Goal: Task Accomplishment & Management: Use online tool/utility

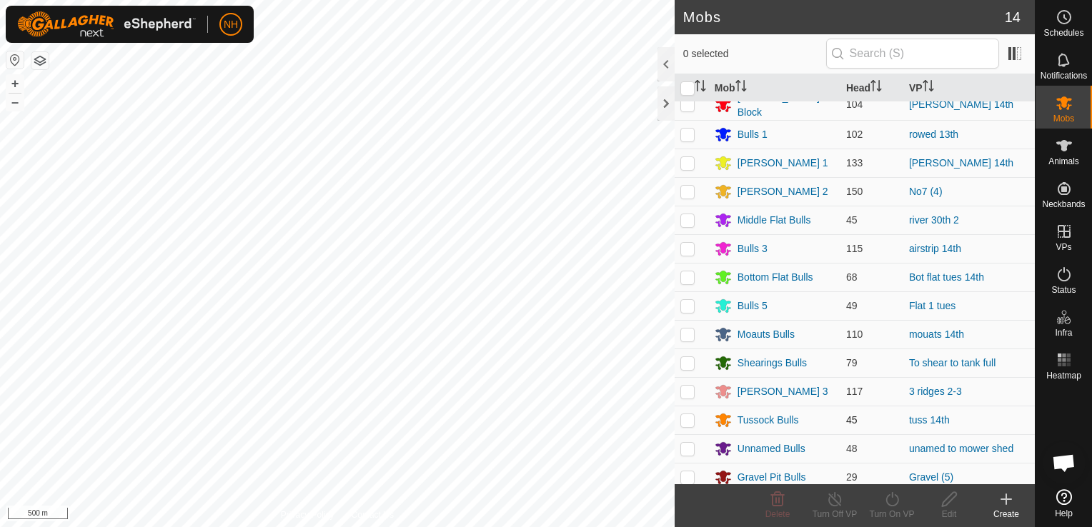
scroll to position [16, 0]
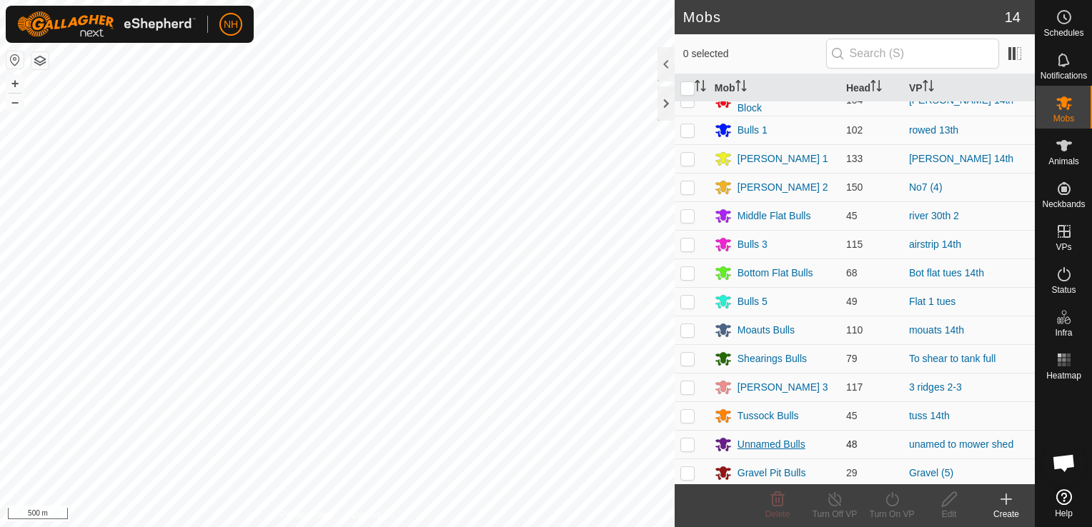
click at [769, 442] on div "Unnamed Bulls" at bounding box center [771, 444] width 68 height 15
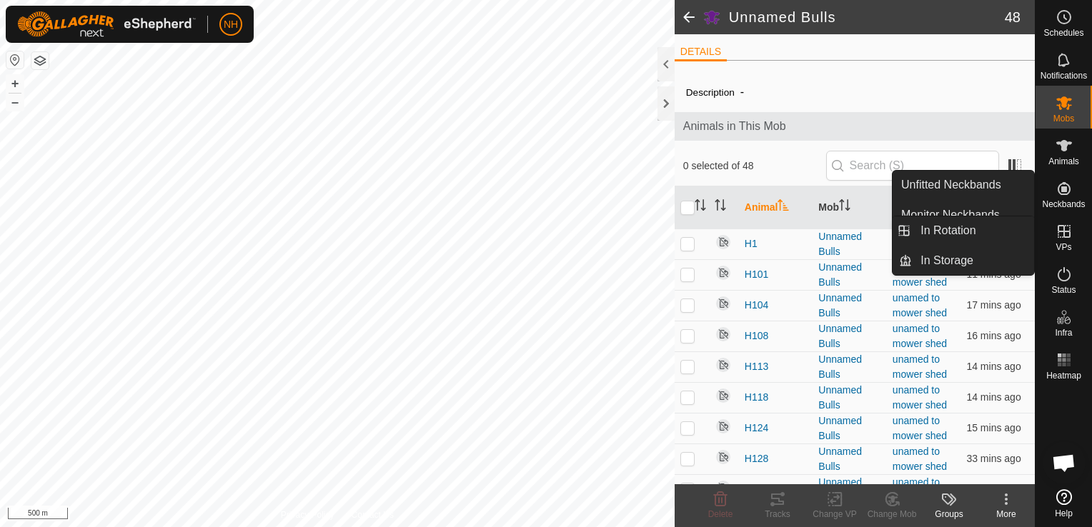
click at [1065, 238] on icon at bounding box center [1063, 231] width 17 height 17
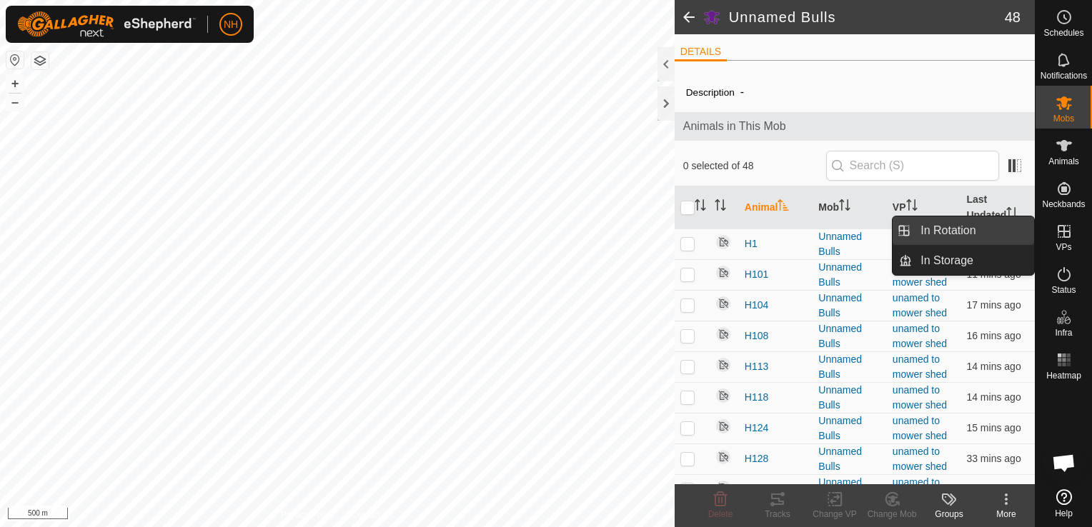
click at [964, 231] on link "In Rotation" at bounding box center [973, 231] width 122 height 29
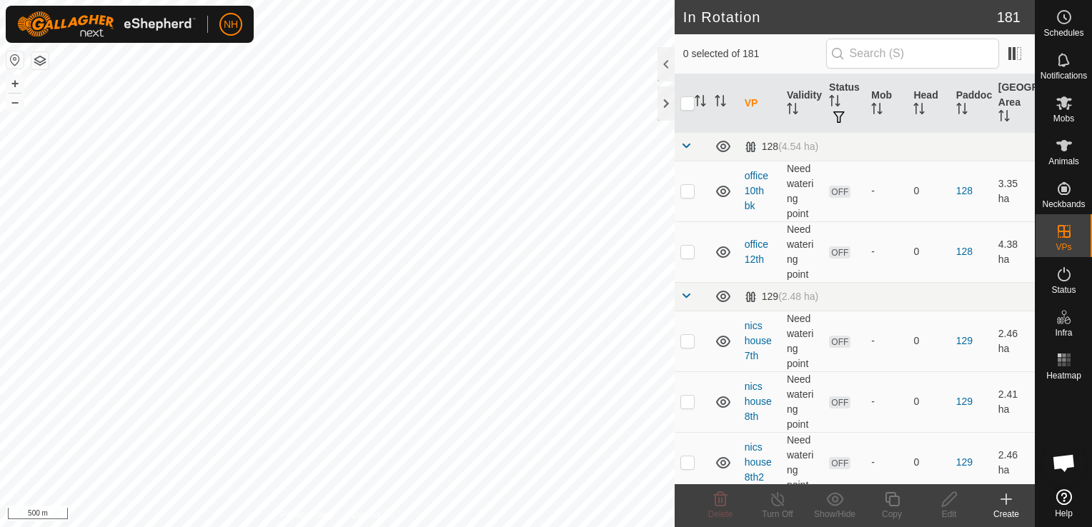
click at [1010, 508] on div "Create" at bounding box center [1006, 514] width 57 height 13
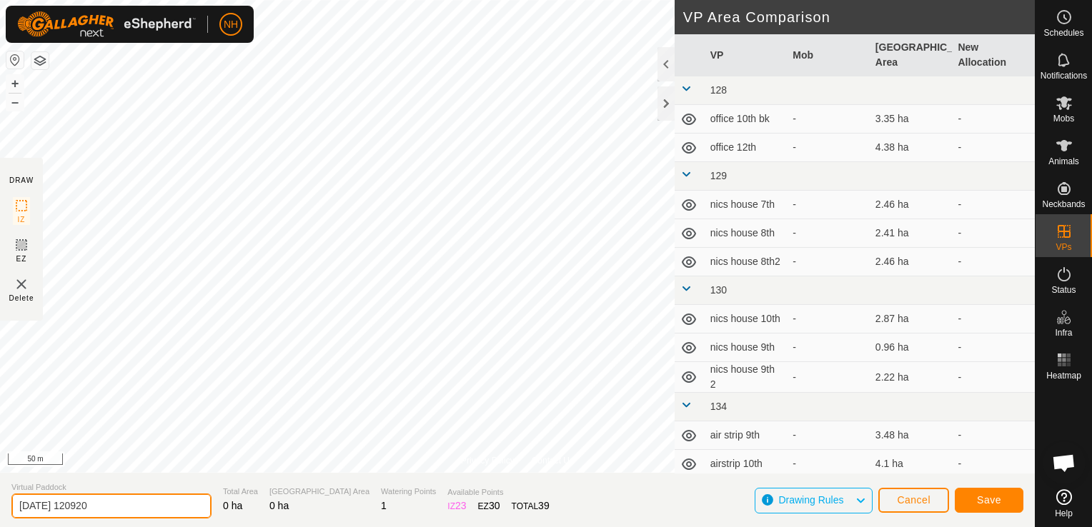
click at [161, 510] on input "[DATE] 120920" at bounding box center [111, 506] width 200 height 25
type input "2"
type input "mower shed 14th"
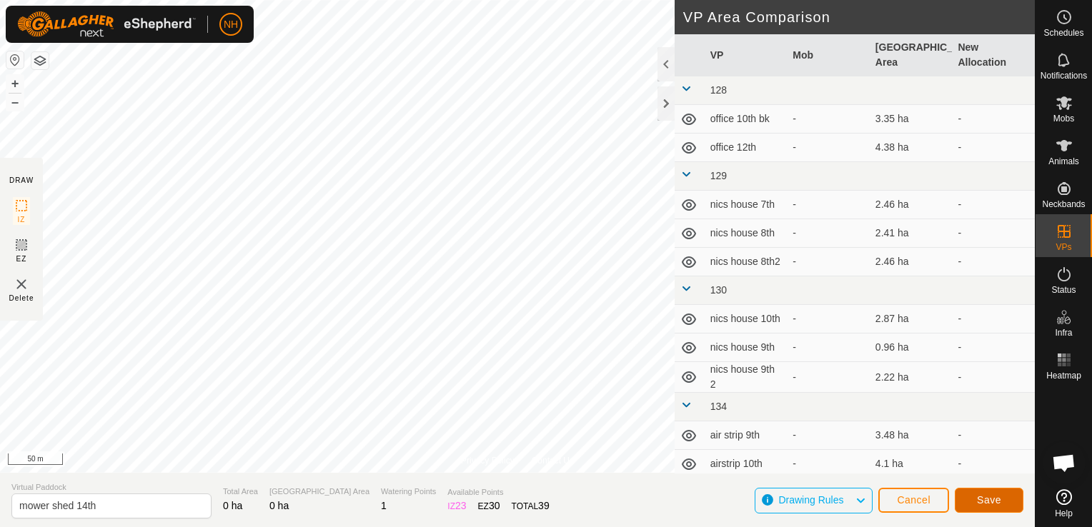
click at [988, 500] on span "Save" at bounding box center [989, 499] width 24 height 11
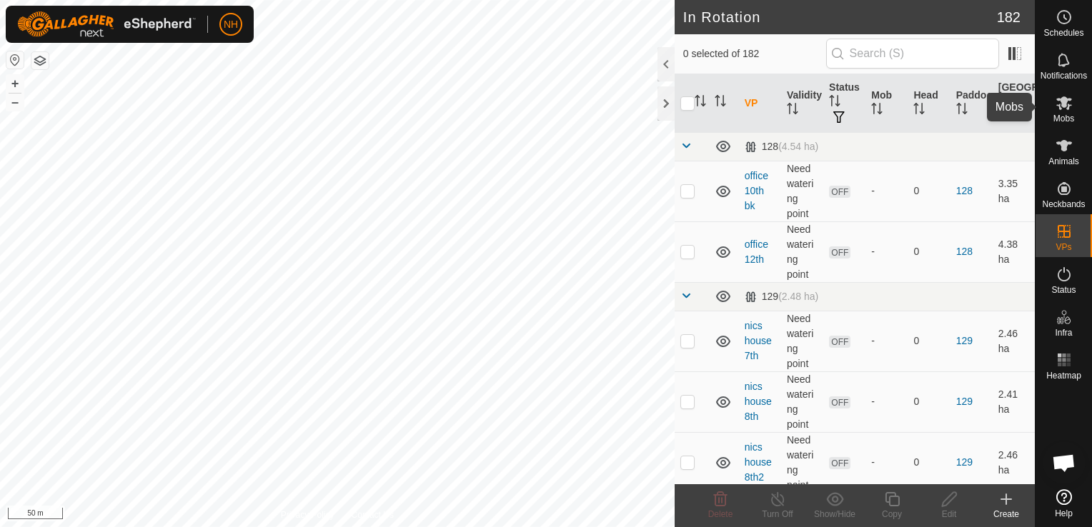
click at [1058, 109] on icon at bounding box center [1063, 102] width 17 height 17
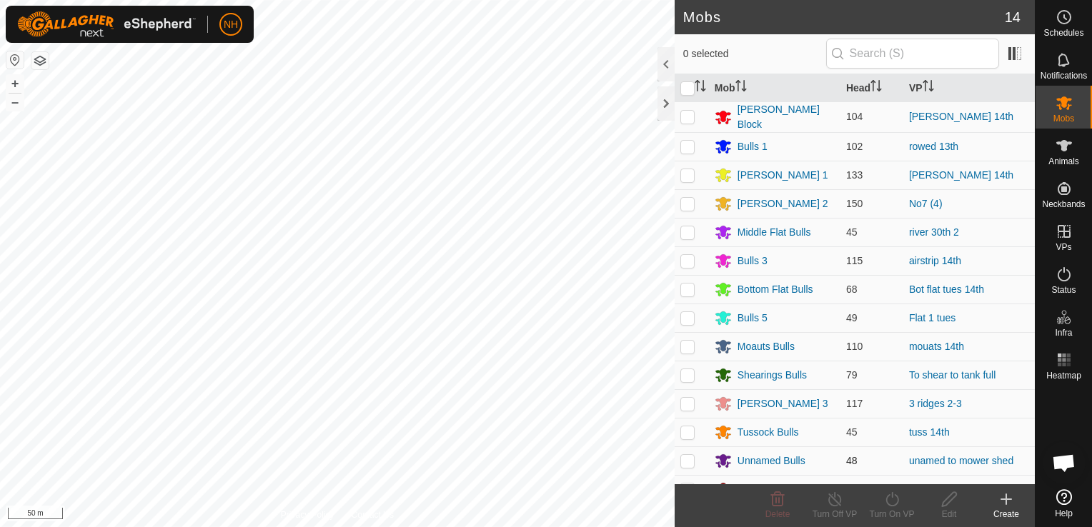
click at [689, 459] on p-checkbox at bounding box center [687, 460] width 14 height 11
checkbox input "true"
click at [890, 502] on icon at bounding box center [892, 499] width 18 height 17
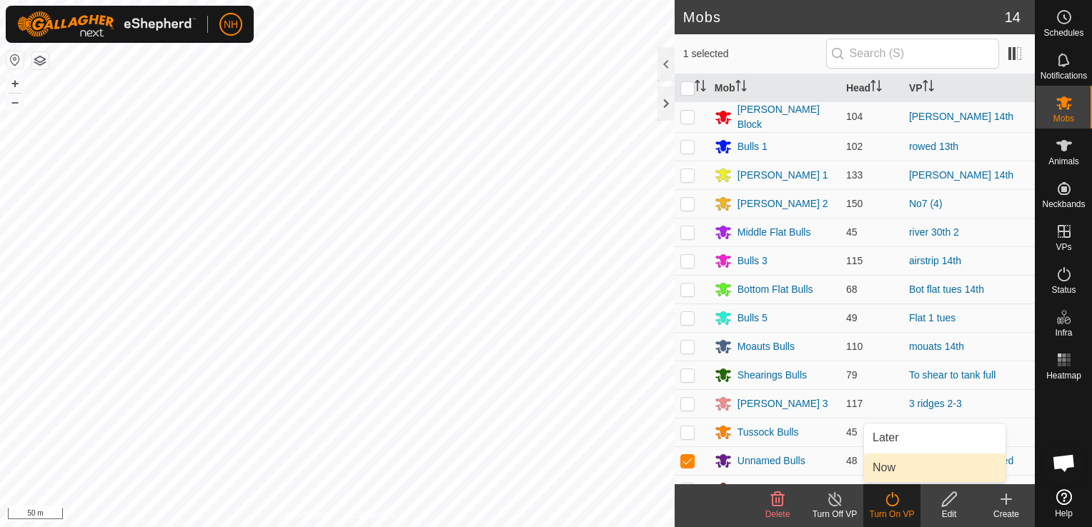
click at [889, 472] on link "Now" at bounding box center [934, 468] width 141 height 29
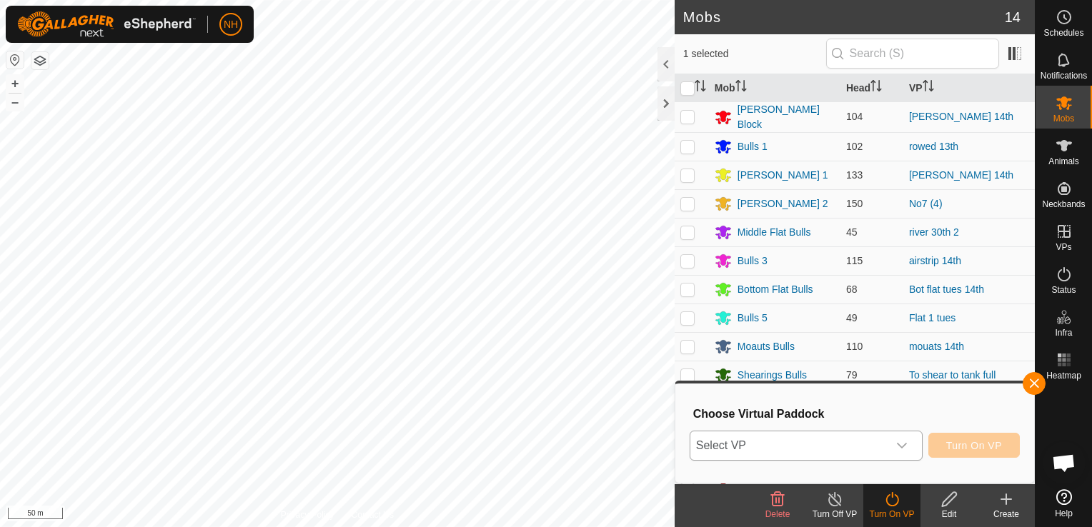
click at [769, 444] on span "Select VP" at bounding box center [788, 446] width 197 height 29
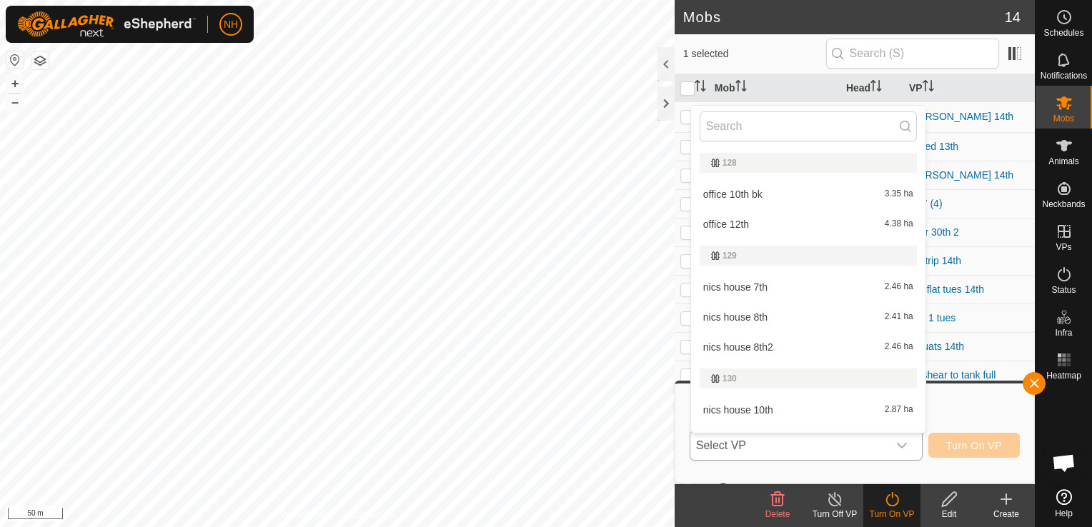
scroll to position [21, 0]
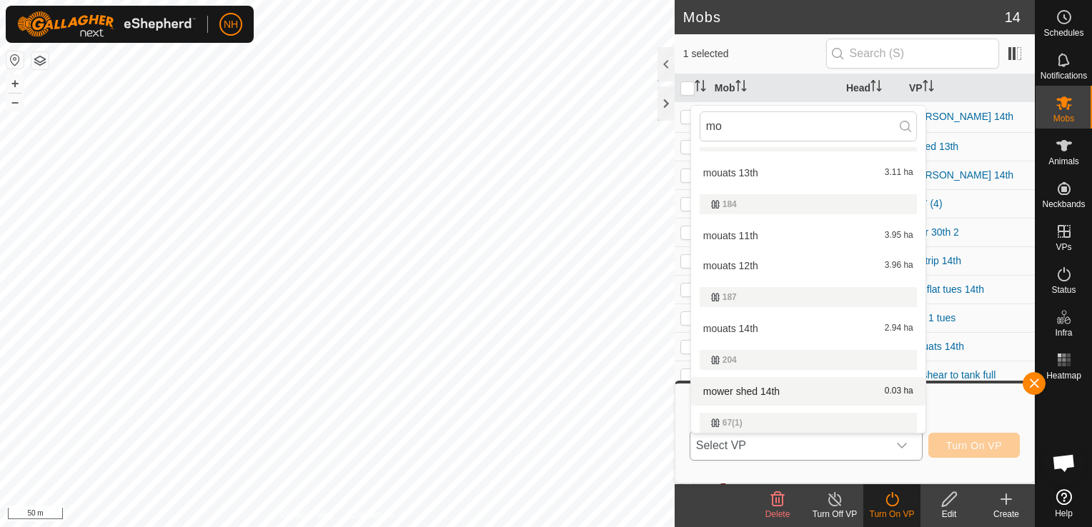
type input "mo"
click at [765, 387] on li "mower shed 14th 0.03 ha" at bounding box center [808, 391] width 234 height 29
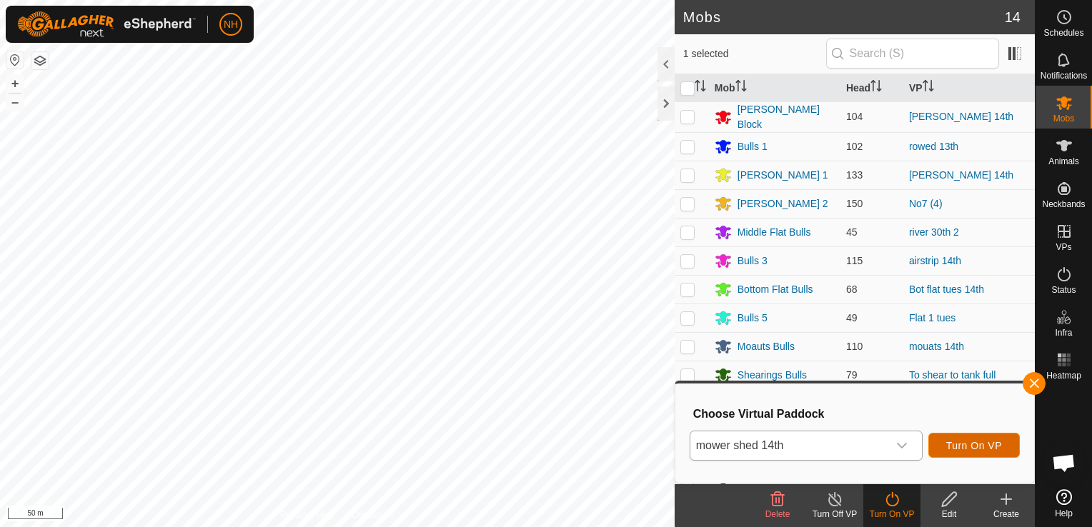
click at [974, 444] on span "Turn On VP" at bounding box center [974, 445] width 56 height 11
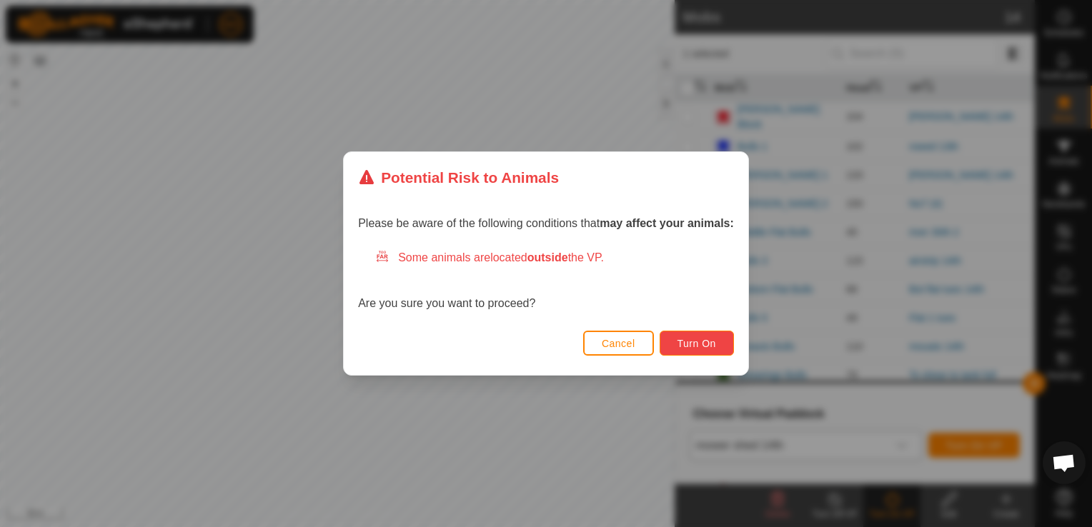
click at [718, 338] on button "Turn On" at bounding box center [697, 343] width 74 height 25
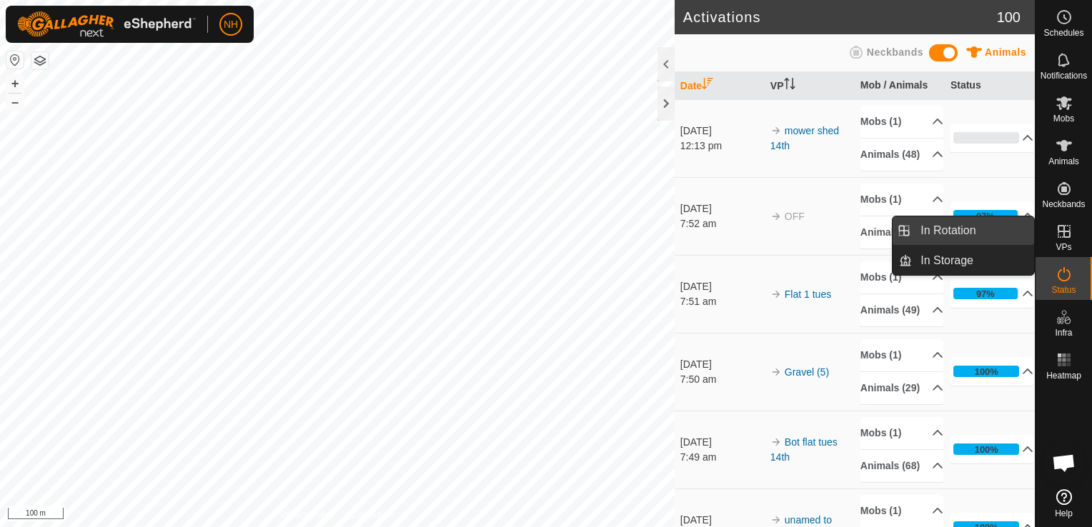
click at [955, 230] on link "In Rotation" at bounding box center [973, 231] width 122 height 29
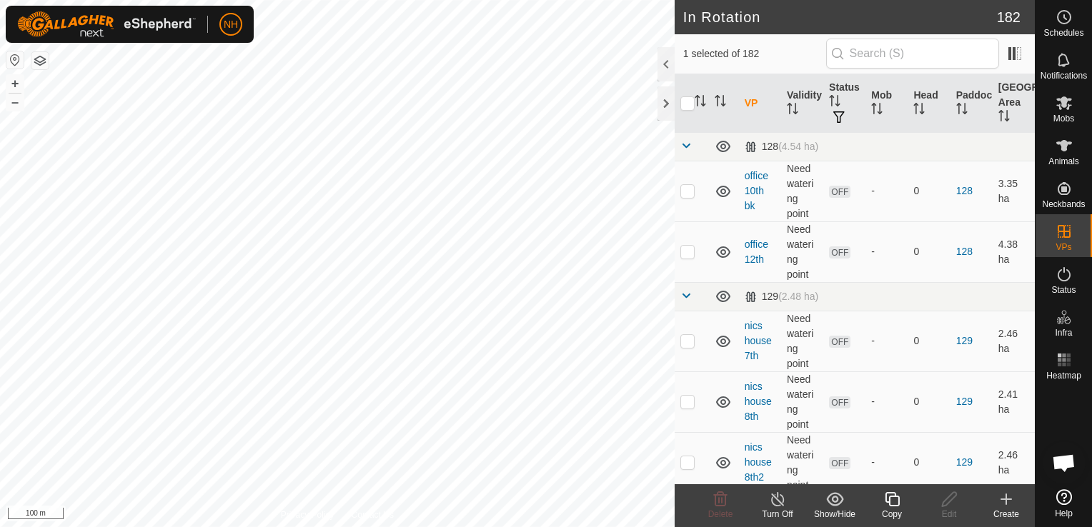
click at [1004, 499] on icon at bounding box center [1006, 499] width 10 height 0
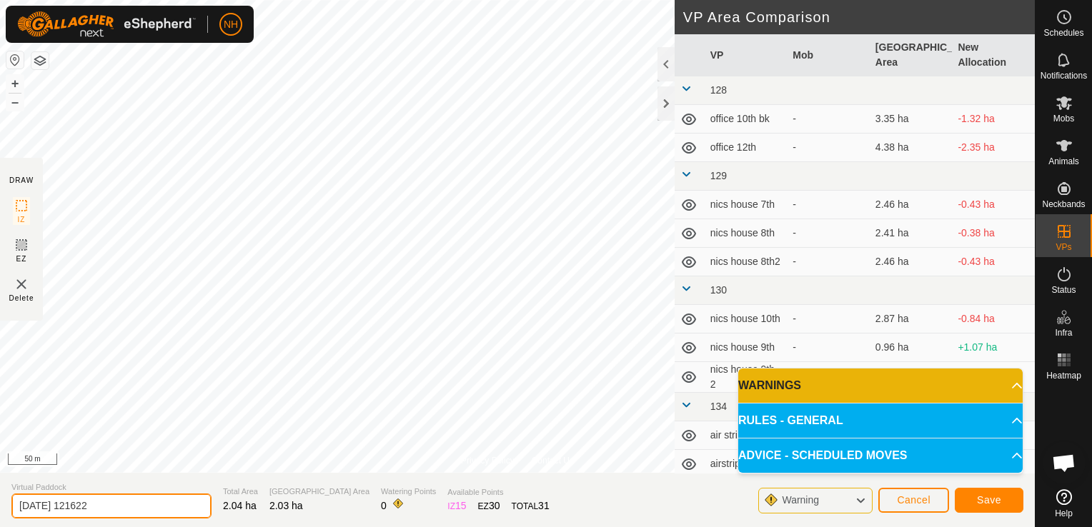
click at [171, 504] on input "[DATE] 121622" at bounding box center [111, 506] width 200 height 25
type input "2"
type input "unammed 14th 2"
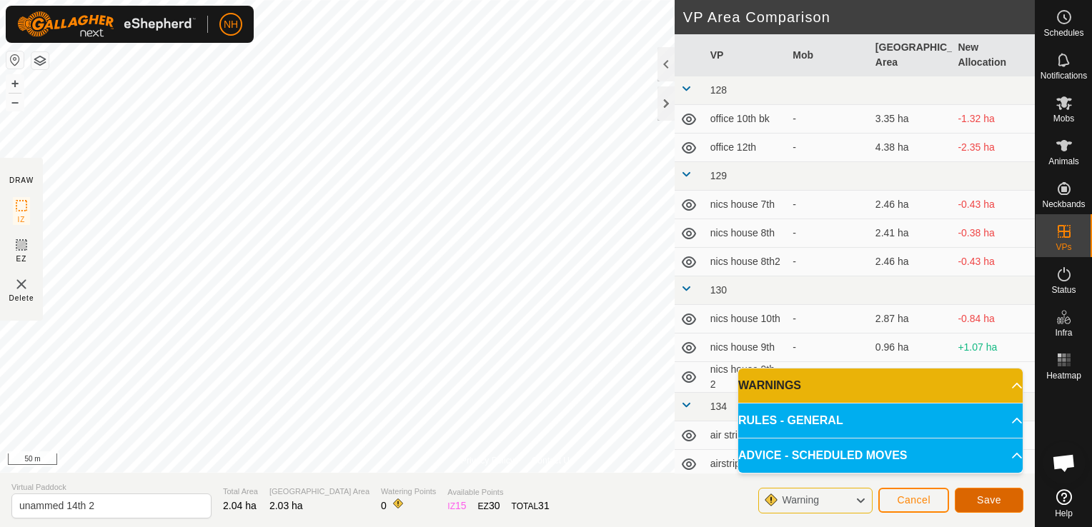
click at [996, 503] on span "Save" at bounding box center [989, 499] width 24 height 11
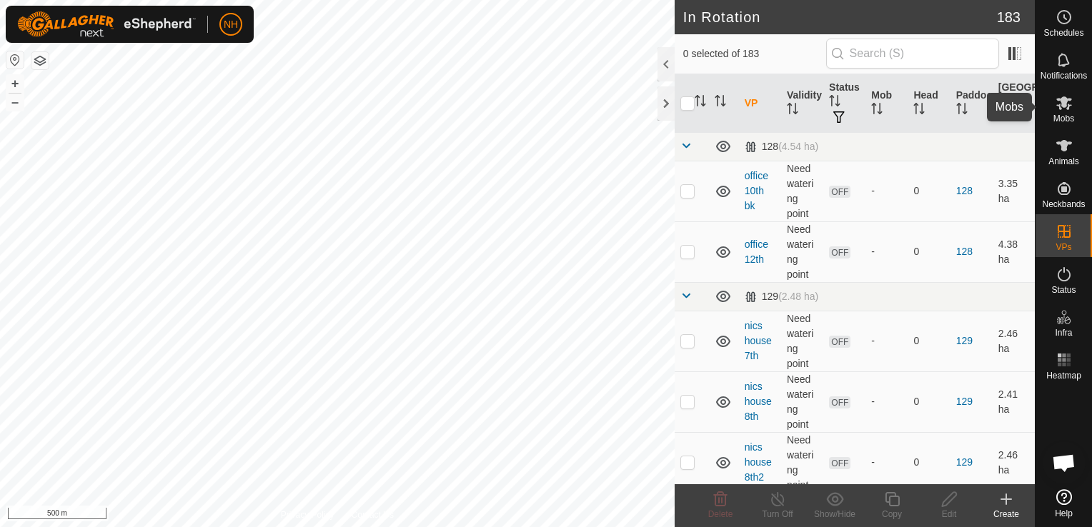
click at [1065, 115] on span "Mobs" at bounding box center [1063, 118] width 21 height 9
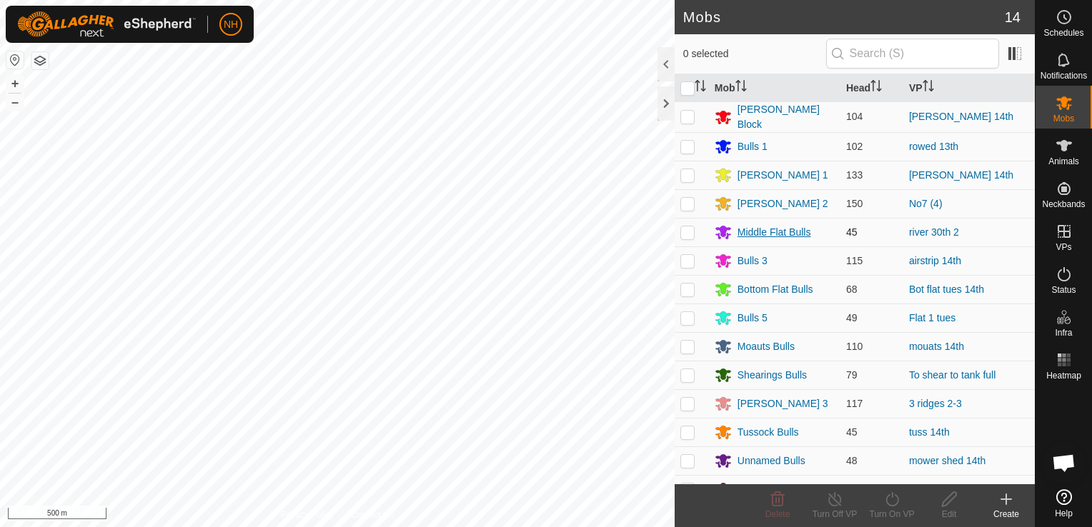
scroll to position [16, 0]
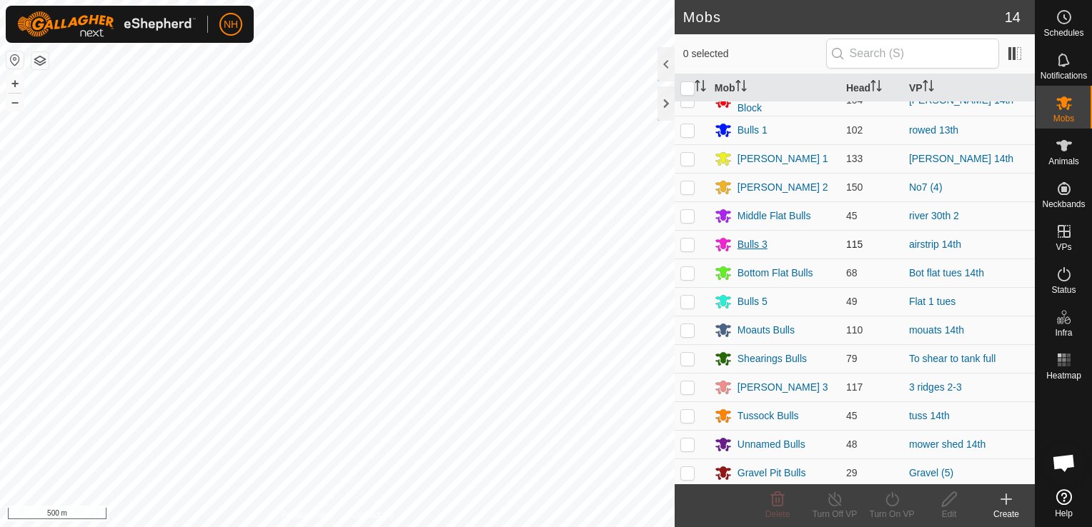
click at [745, 244] on div "Bulls 3" at bounding box center [752, 244] width 30 height 15
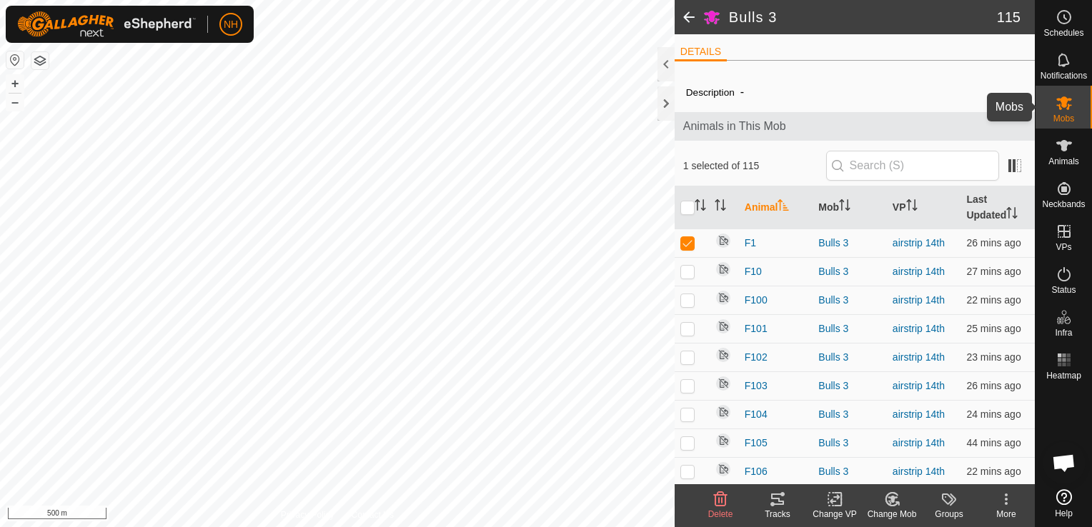
click at [1060, 106] on icon at bounding box center [1063, 102] width 17 height 17
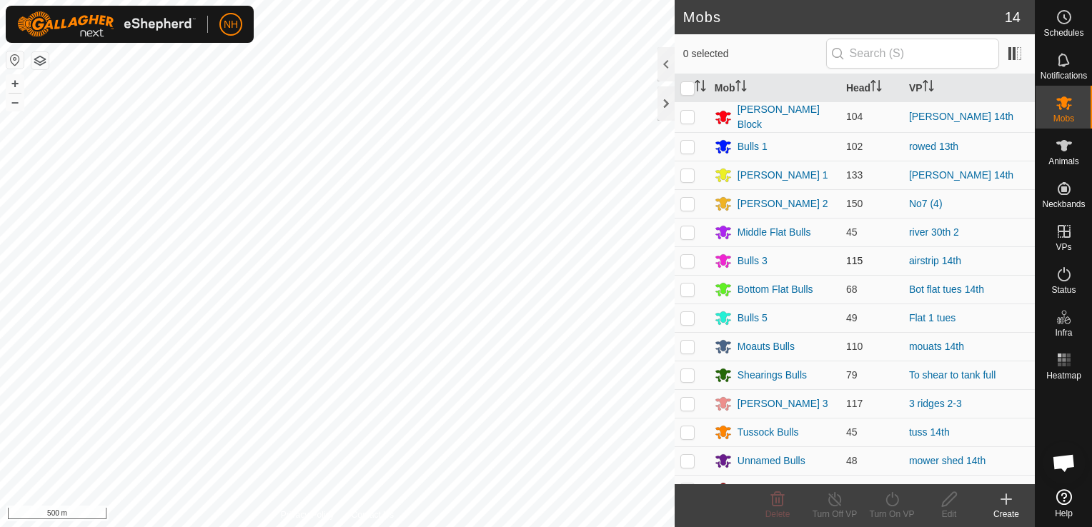
click at [686, 256] on p-checkbox at bounding box center [687, 260] width 14 height 11
checkbox input "true"
click at [888, 502] on icon at bounding box center [892, 499] width 18 height 17
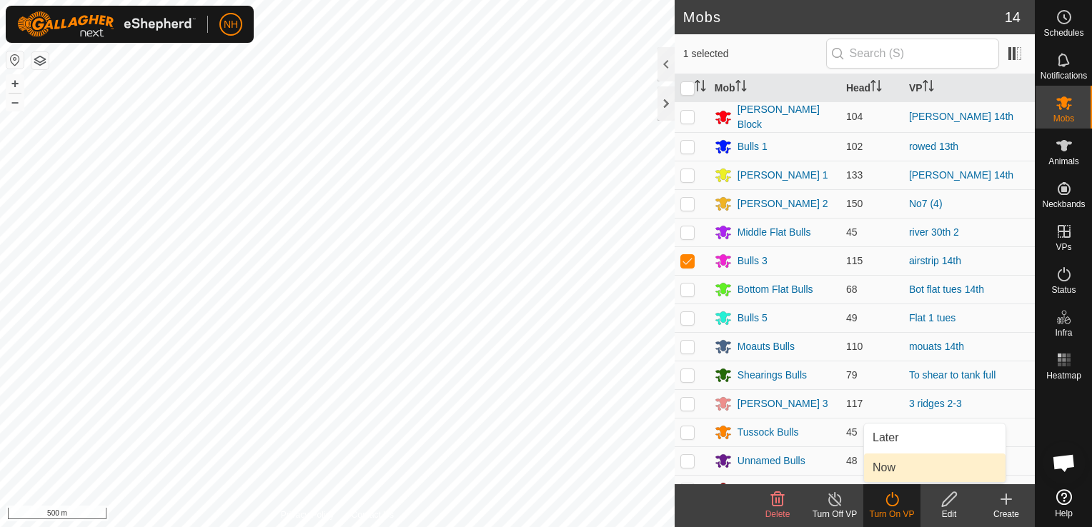
click at [885, 466] on link "Now" at bounding box center [934, 468] width 141 height 29
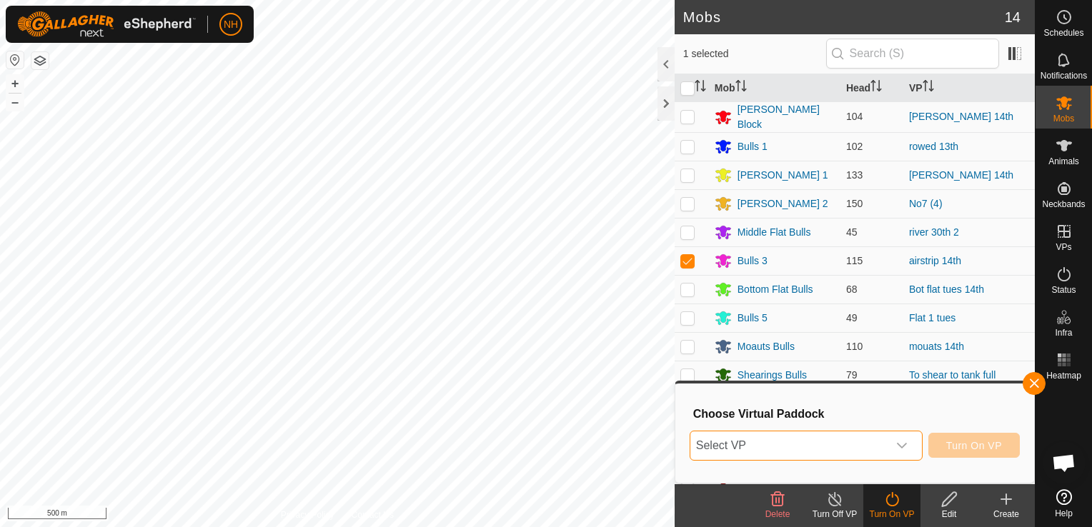
click at [810, 447] on span "Select VP" at bounding box center [788, 446] width 197 height 29
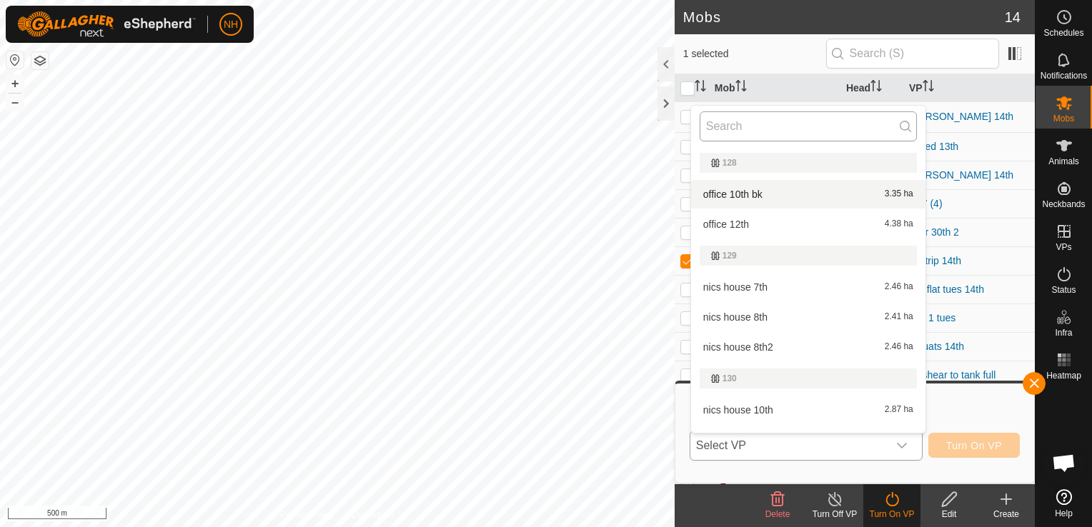
type input "m"
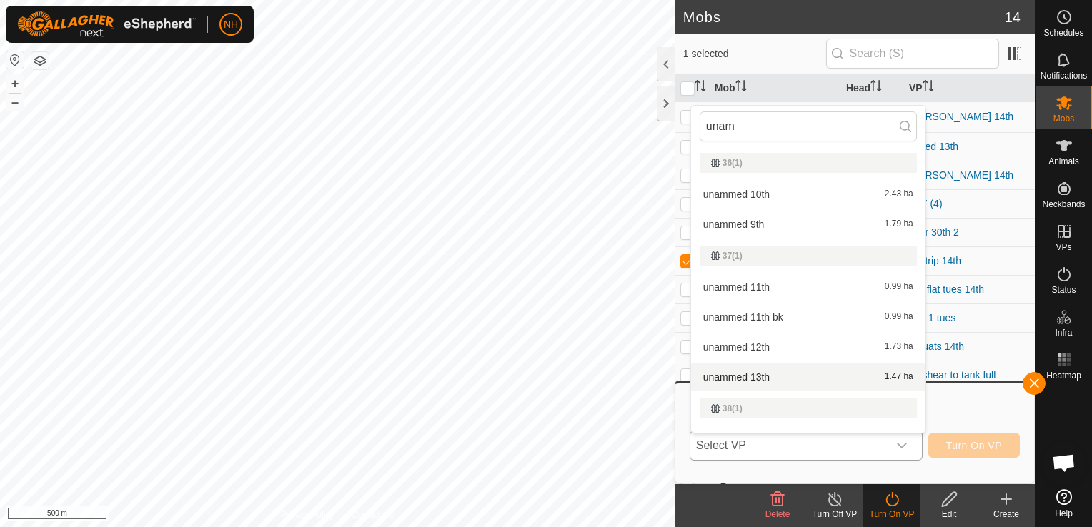
type input "unam"
click at [732, 377] on li "unammed 13th 1.47 ha" at bounding box center [808, 377] width 234 height 29
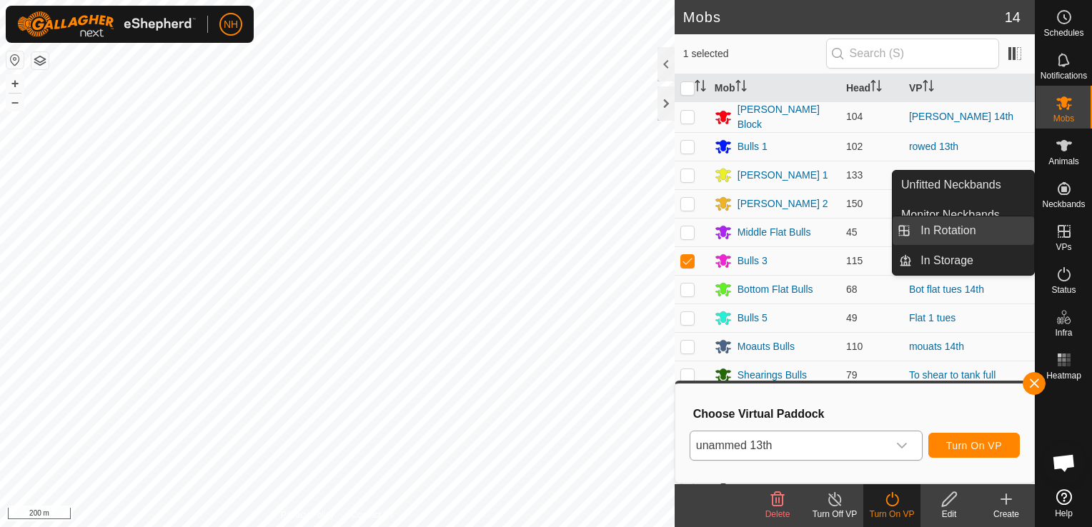
click at [988, 230] on link "In Rotation" at bounding box center [973, 231] width 122 height 29
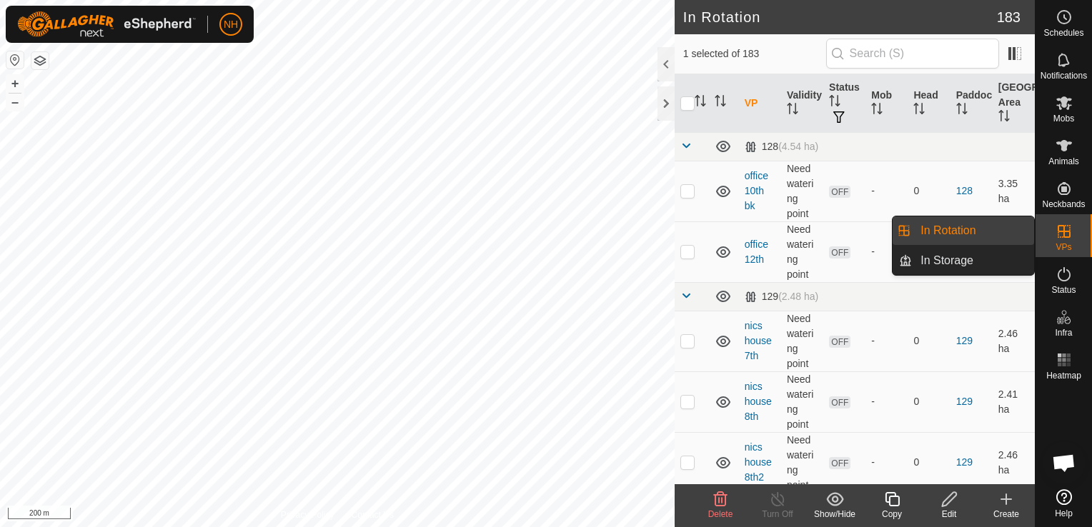
click at [998, 502] on icon at bounding box center [1006, 499] width 17 height 17
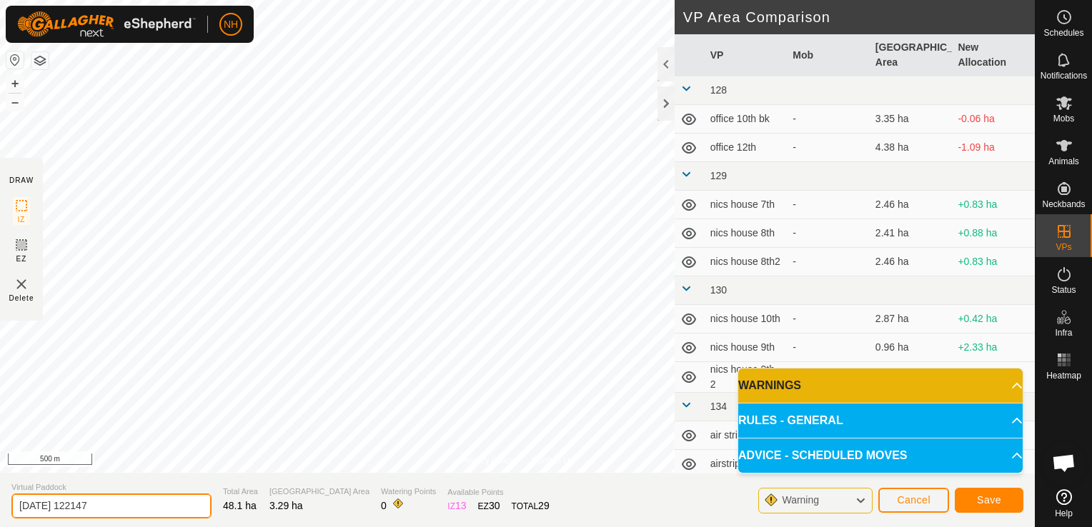
click at [183, 506] on input "[DATE] 122147" at bounding box center [111, 506] width 200 height 25
type input "2"
type input "u"
type input "air strip to unammed"
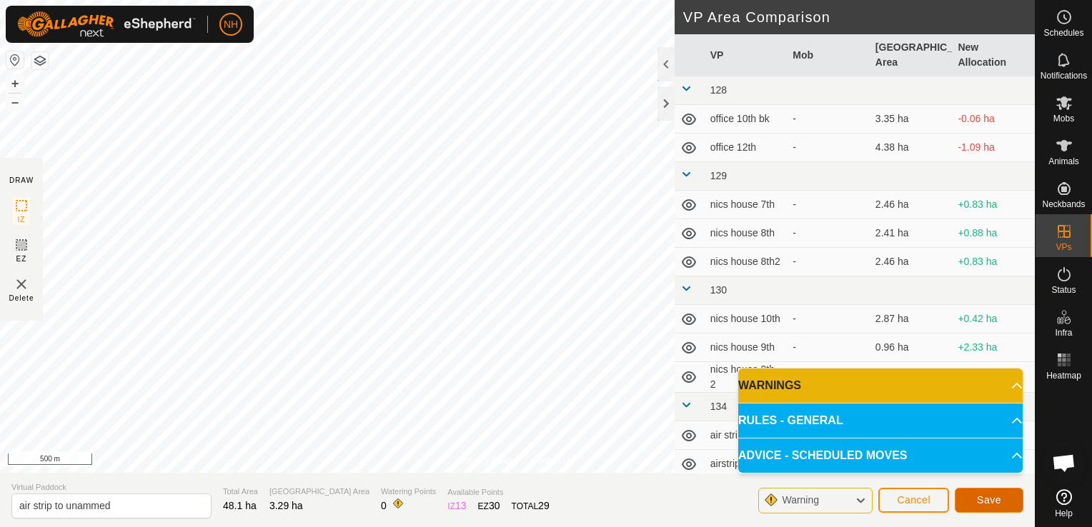
click at [998, 504] on span "Save" at bounding box center [989, 499] width 24 height 11
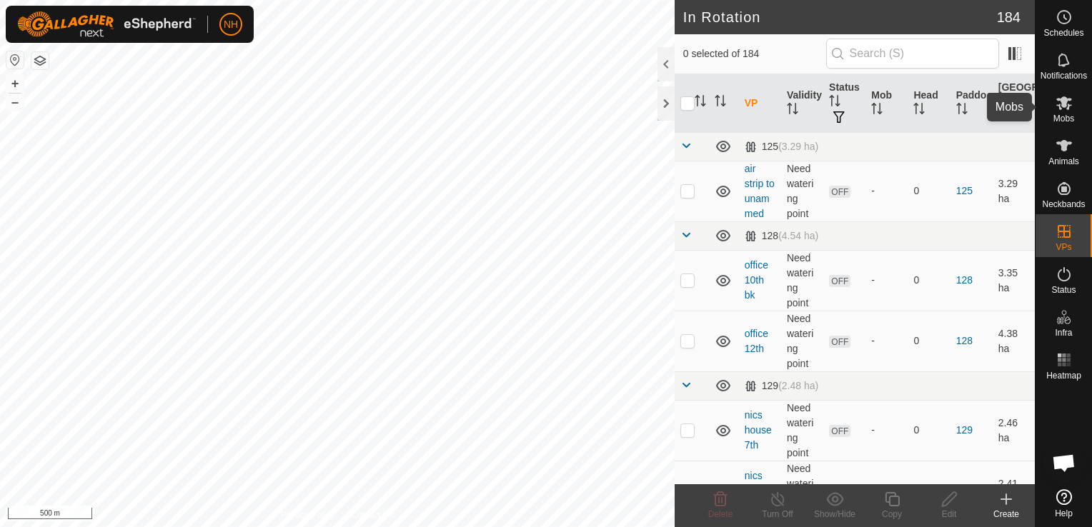
click at [1065, 103] on icon at bounding box center [1064, 103] width 16 height 14
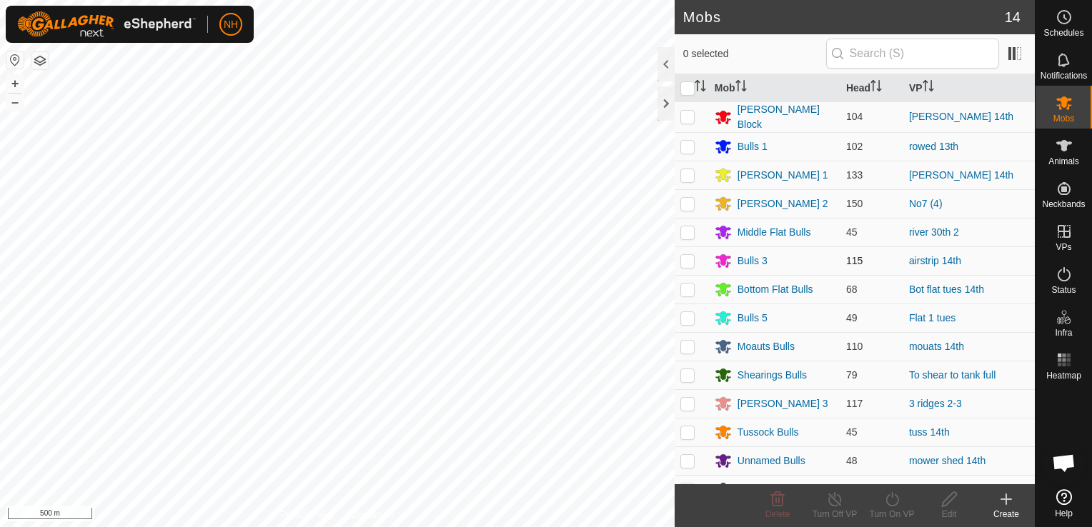
click at [692, 256] on p-checkbox at bounding box center [687, 260] width 14 height 11
checkbox input "true"
click at [892, 497] on icon at bounding box center [891, 499] width 13 height 14
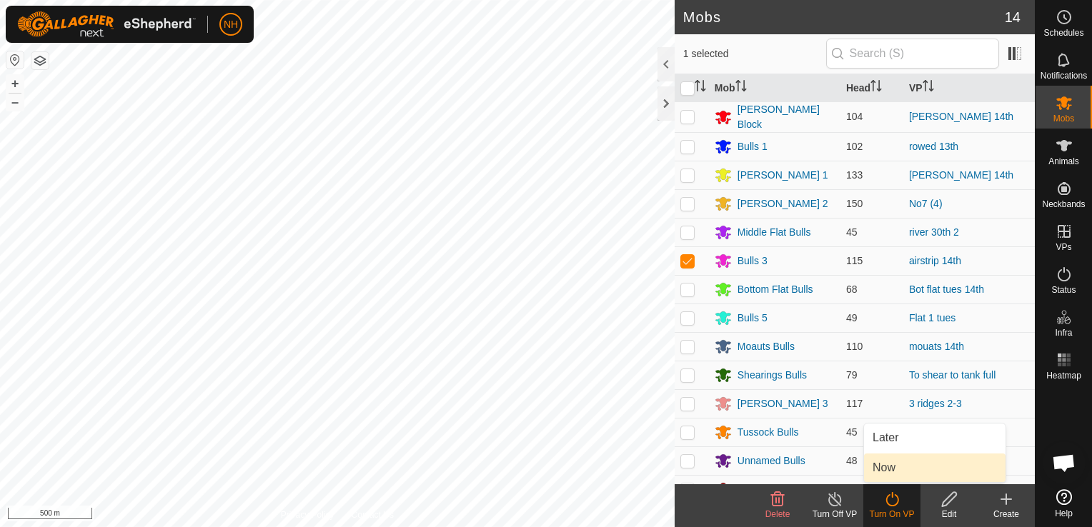
click at [887, 464] on link "Now" at bounding box center [934, 468] width 141 height 29
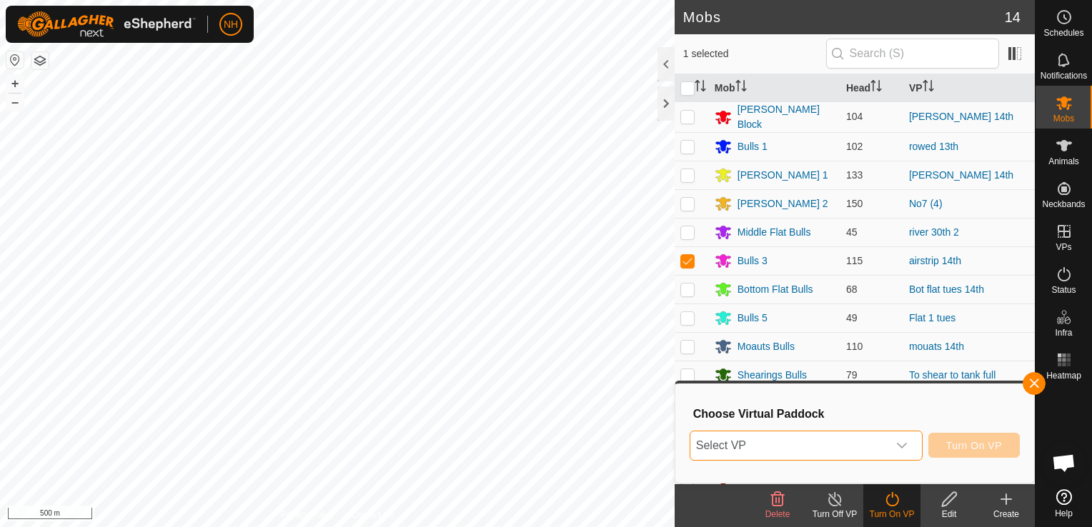
click at [817, 452] on span "Select VP" at bounding box center [788, 446] width 197 height 29
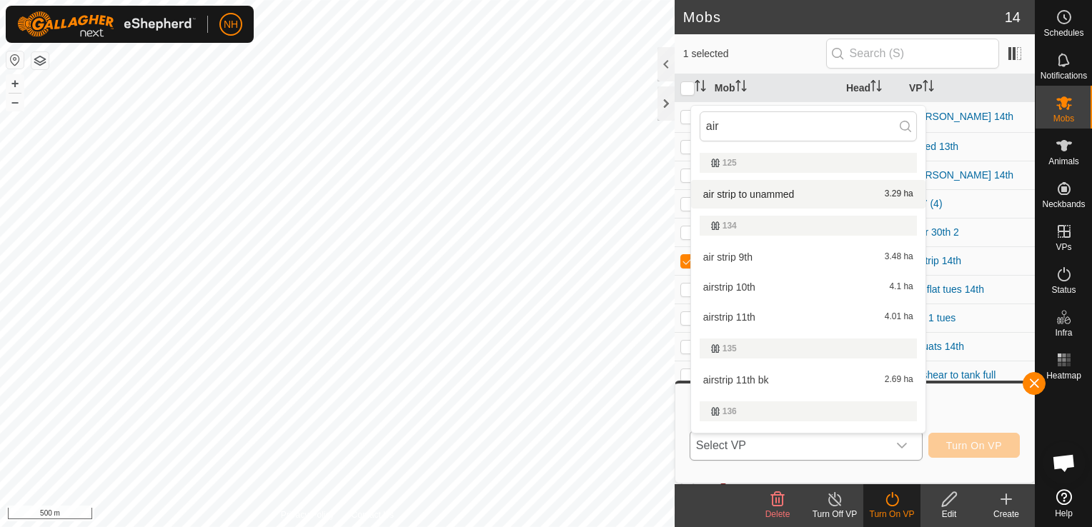
type input "air"
click at [762, 193] on li "air strip to unammed 3.29 ha" at bounding box center [808, 194] width 234 height 29
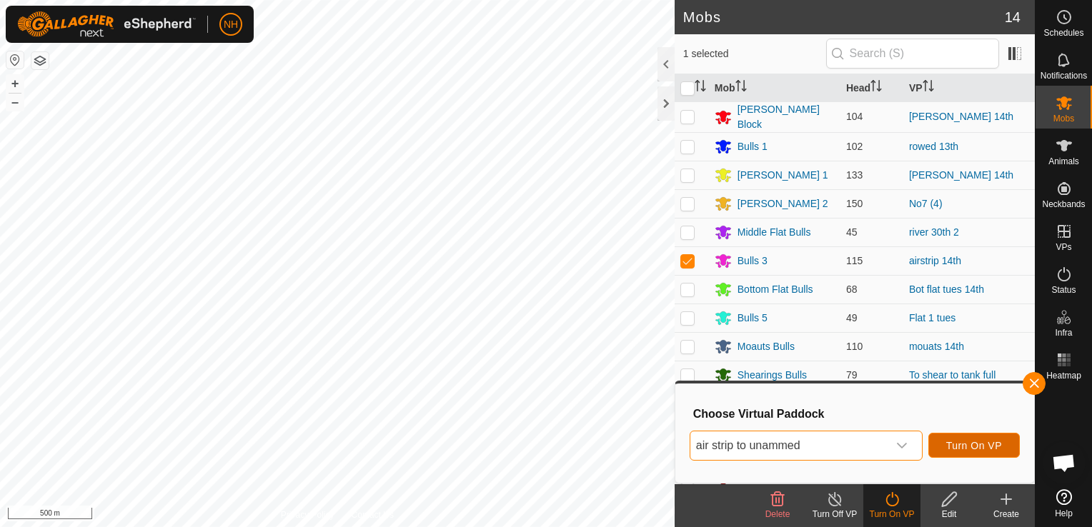
click at [980, 449] on span "Turn On VP" at bounding box center [974, 445] width 56 height 11
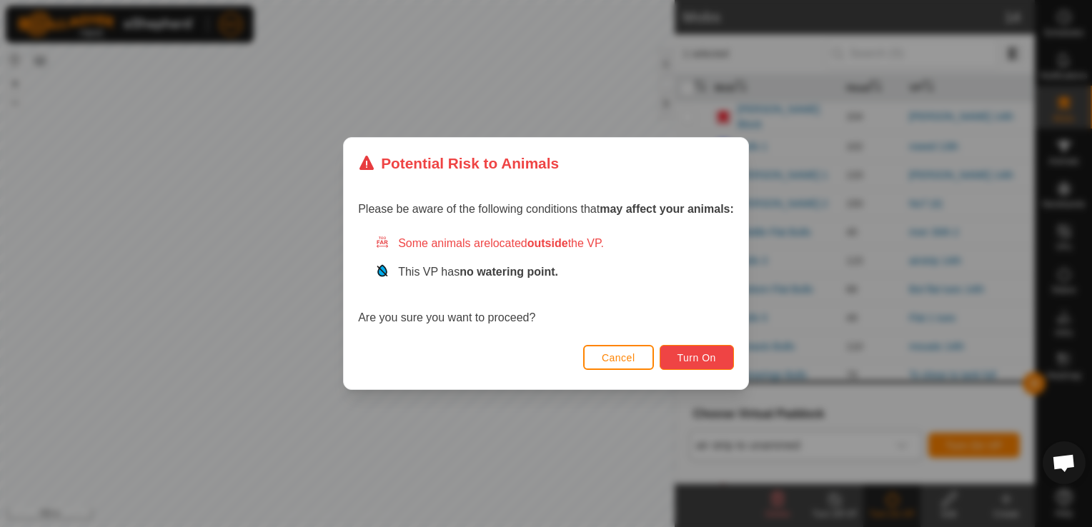
click at [713, 360] on span "Turn On" at bounding box center [696, 357] width 39 height 11
